Goal: Check status: Check status

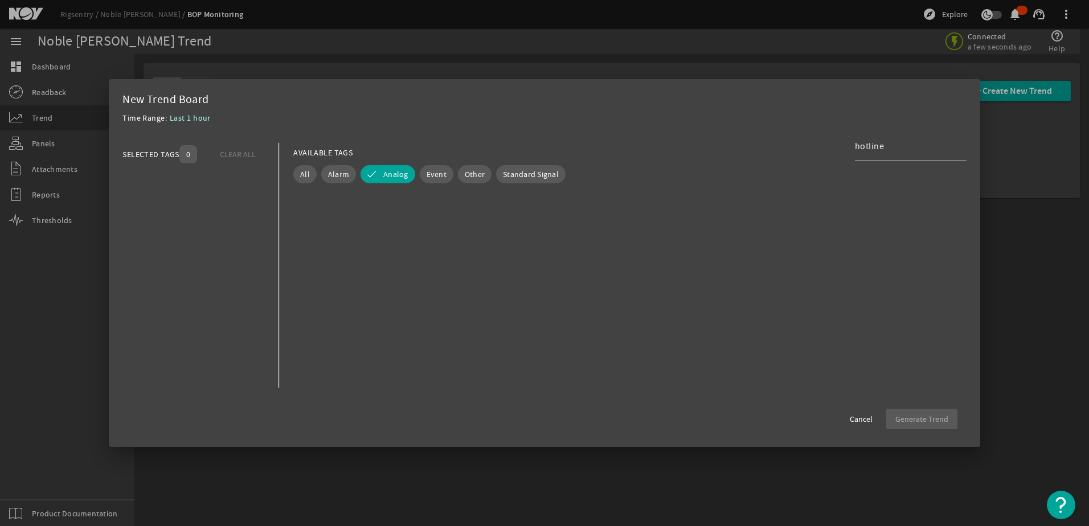
scroll to position [1333, 0]
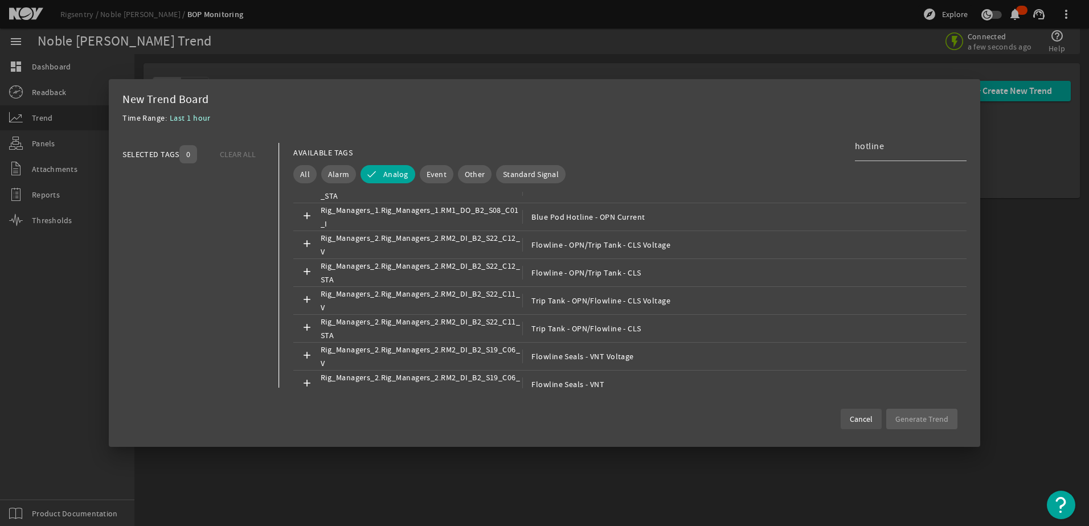
click at [868, 417] on span "Cancel" at bounding box center [861, 418] width 23 height 11
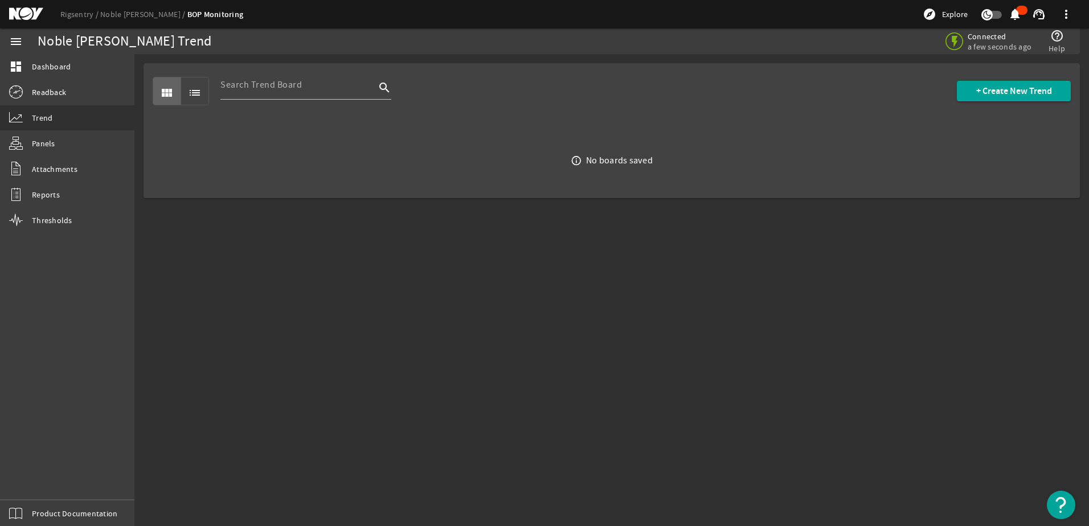
click at [33, 20] on mat-icon at bounding box center [34, 14] width 51 height 14
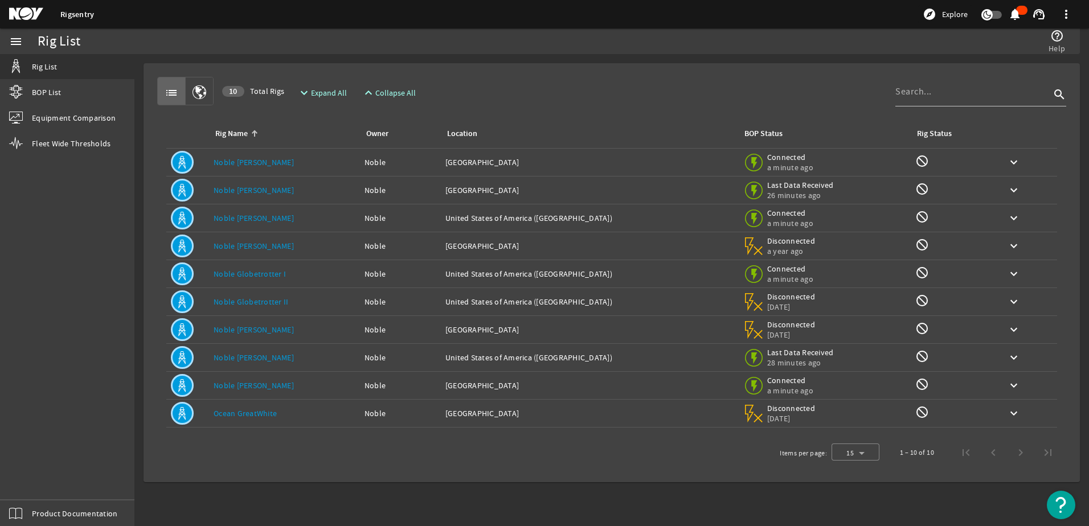
click at [249, 384] on link "Noble [PERSON_NAME]" at bounding box center [254, 385] width 80 height 10
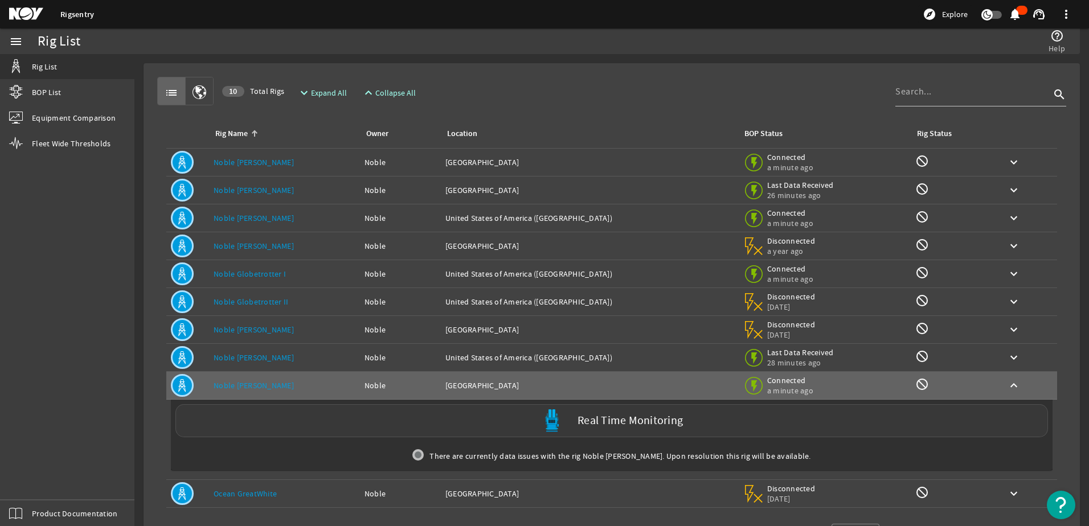
click at [621, 428] on div "Real Time Monitoring" at bounding box center [611, 420] width 872 height 33
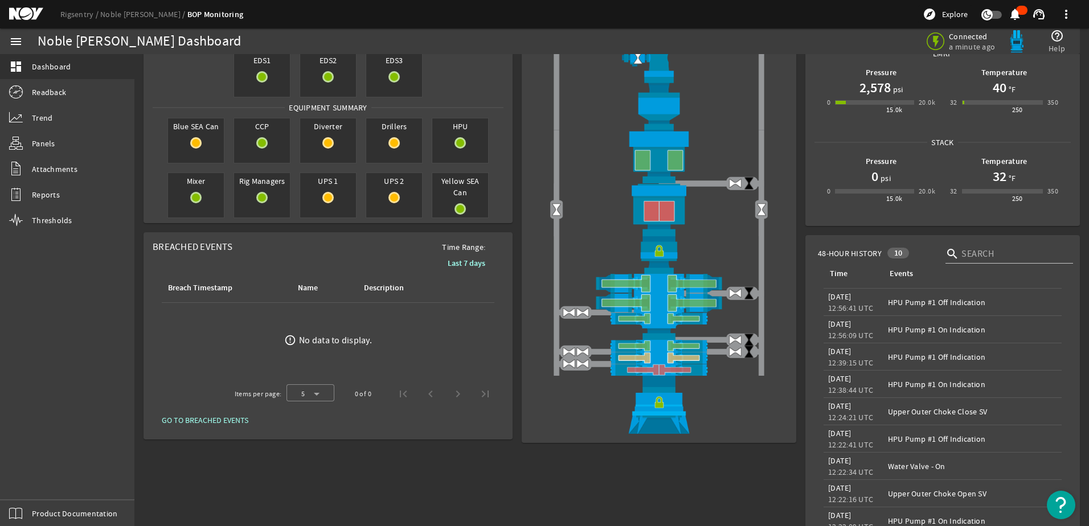
scroll to position [57, 0]
